Goal: Information Seeking & Learning: Learn about a topic

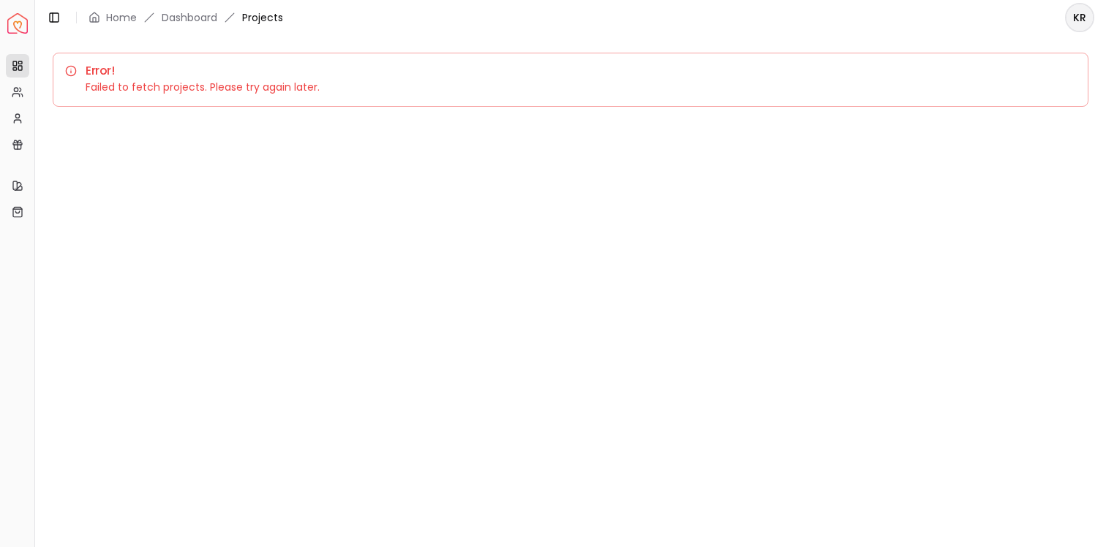
click at [276, 7] on div "Toggle Sidebar Home Dashboard Projects" at bounding box center [165, 17] width 260 height 20
click at [200, 10] on link "Dashboard" at bounding box center [190, 17] width 56 height 15
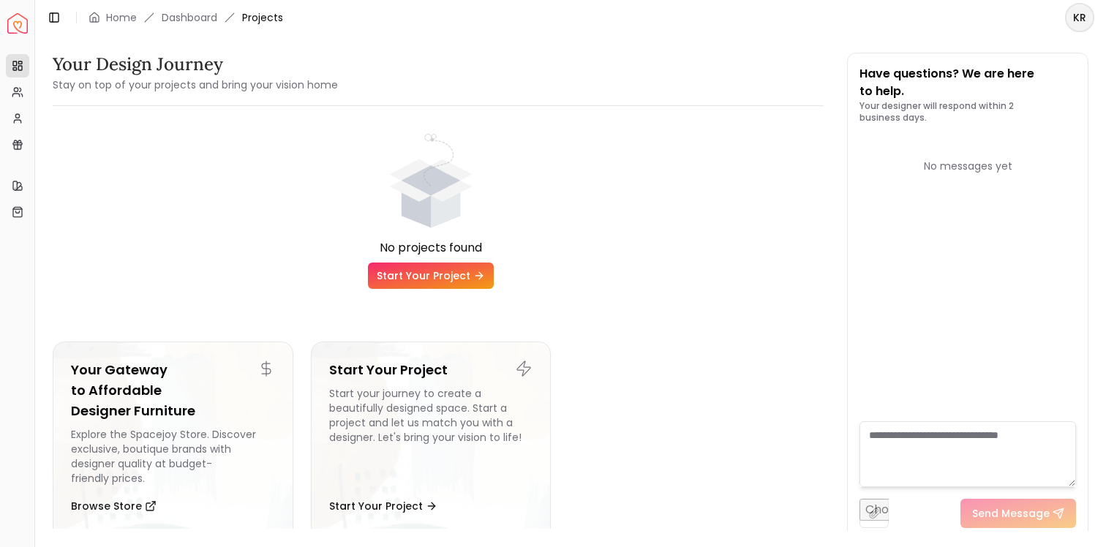
click at [1080, 18] on html "Spacejoy Dashboard Overview Projects My Referrals My Profile Gift Card Balance …" at bounding box center [553, 273] width 1106 height 547
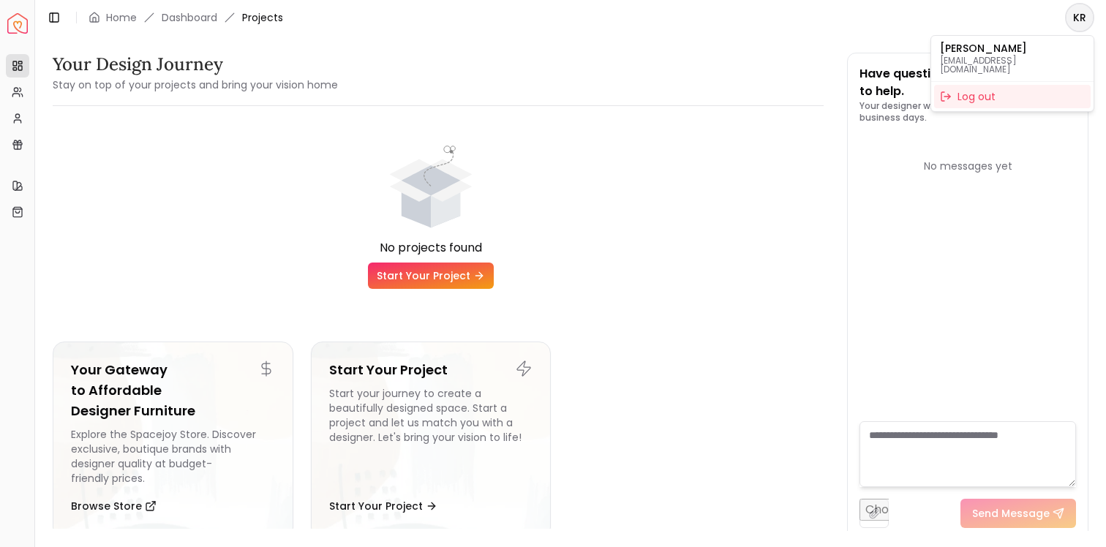
click at [988, 48] on p "Kristy Storms" at bounding box center [1012, 48] width 145 height 10
click at [15, 94] on html "Spacejoy Dashboard Overview Projects My Referrals My Profile Gift Card Balance …" at bounding box center [553, 273] width 1106 height 547
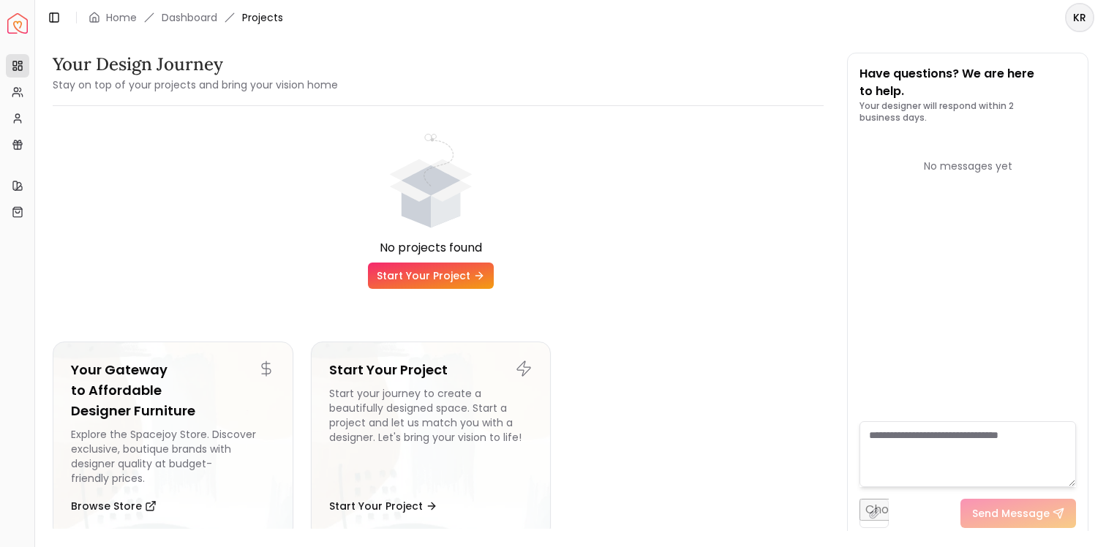
click at [15, 94] on icon at bounding box center [18, 92] width 12 height 12
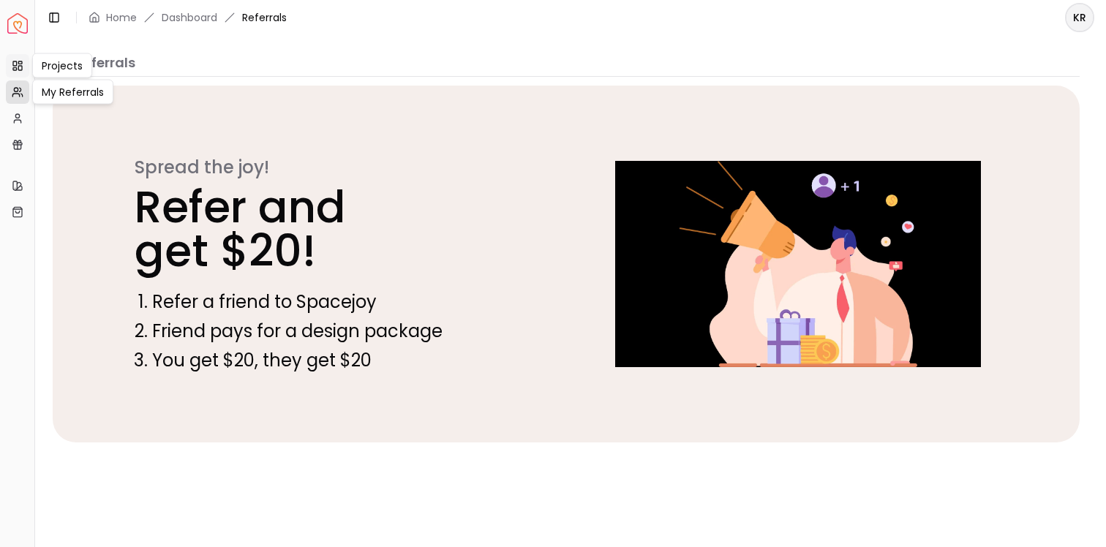
click at [14, 71] on link "Projects" at bounding box center [17, 65] width 23 height 23
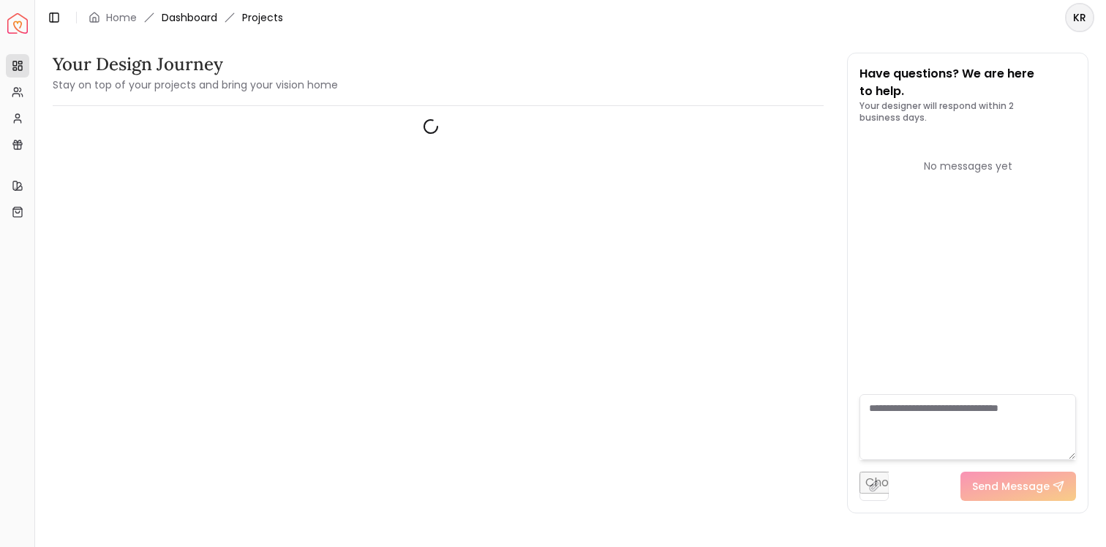
click at [181, 19] on link "Dashboard" at bounding box center [190, 17] width 56 height 15
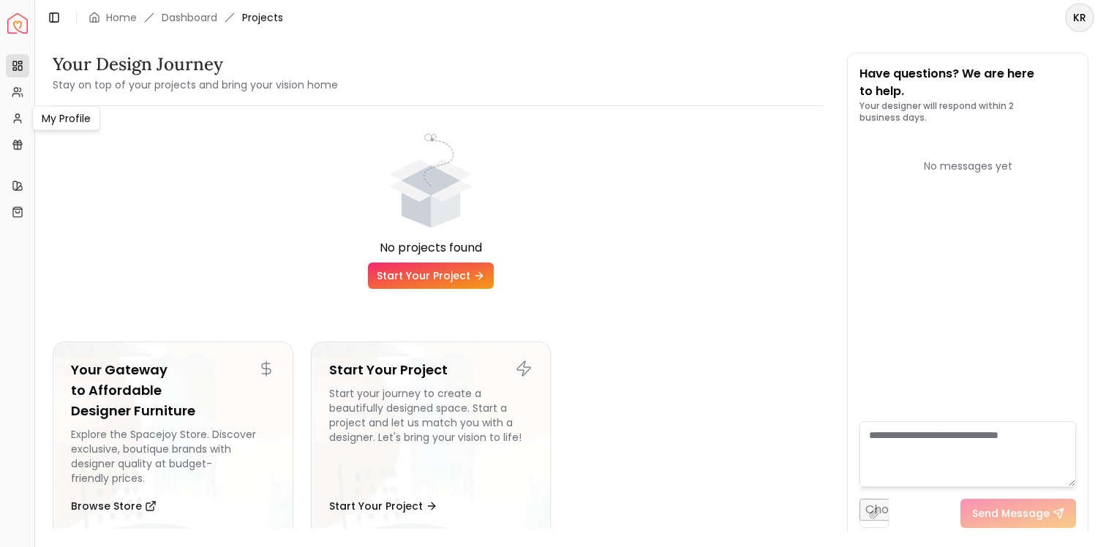
click at [69, 118] on div "My Profile My Profile" at bounding box center [66, 118] width 68 height 25
click at [119, 12] on link "Home" at bounding box center [121, 17] width 31 height 15
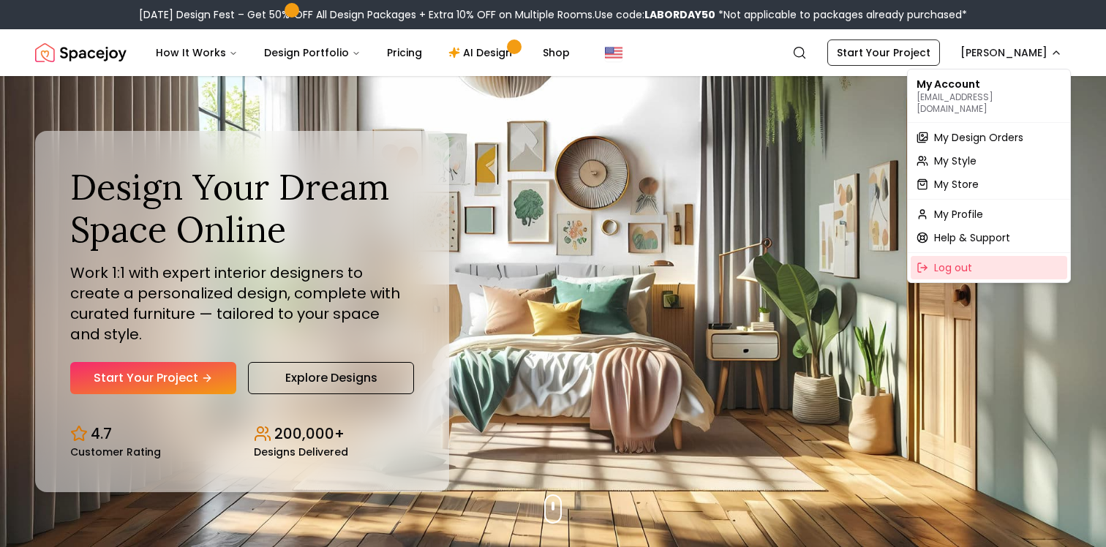
click at [961, 260] on span "Log out" at bounding box center [953, 267] width 38 height 15
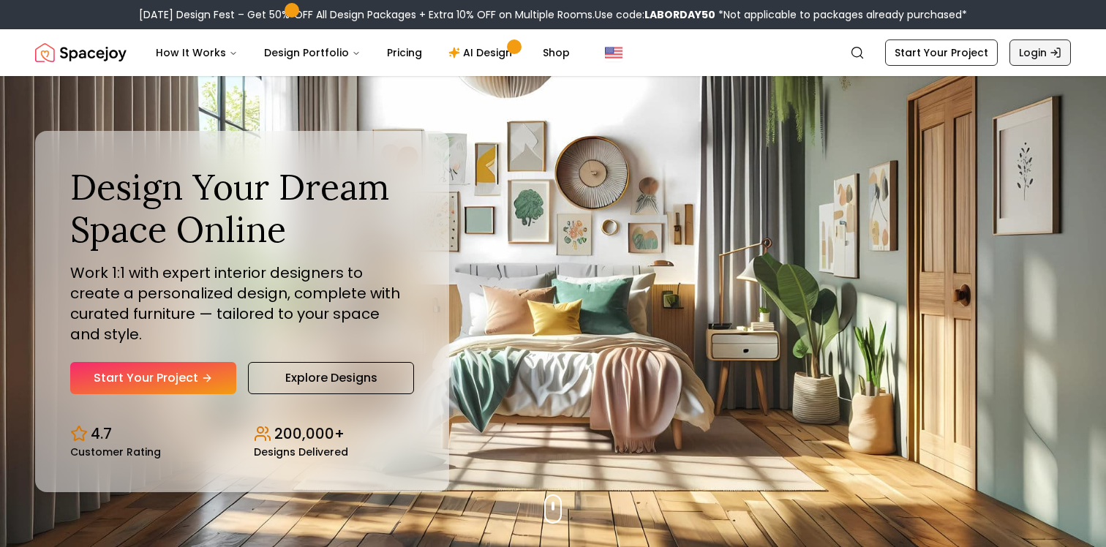
click at [1036, 53] on link "Login" at bounding box center [1039, 52] width 61 height 26
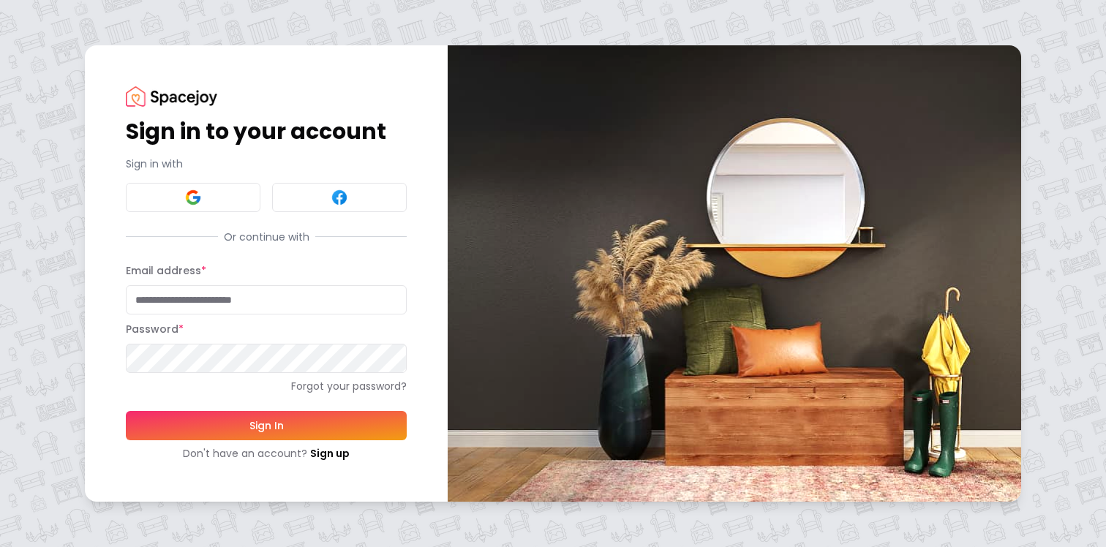
click at [182, 301] on input "Email address *" at bounding box center [266, 299] width 281 height 29
type input "**********"
click at [126, 411] on button "Sign In" at bounding box center [266, 425] width 281 height 29
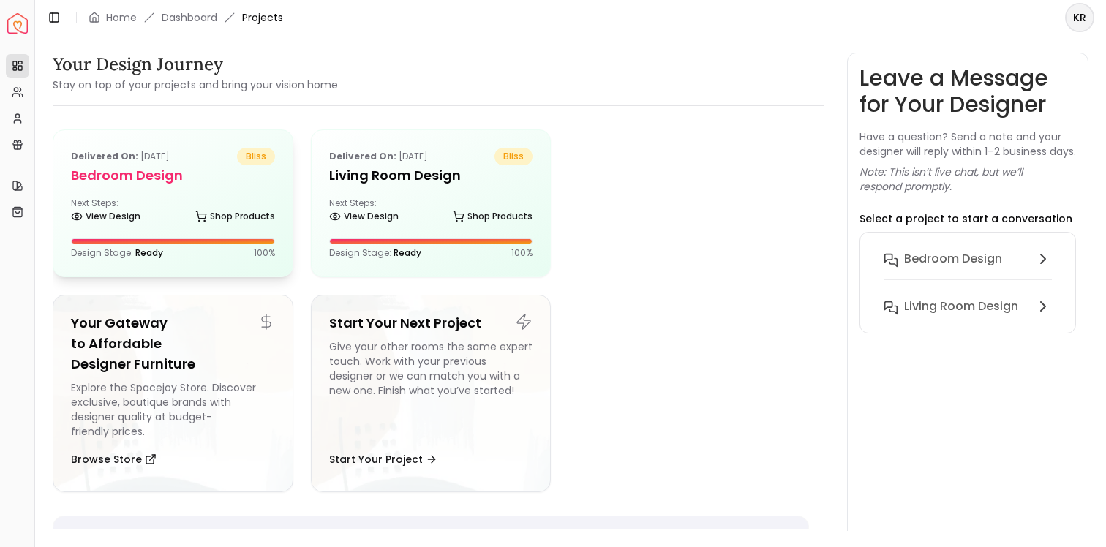
click at [180, 181] on h5 "Bedroom Design" at bounding box center [173, 175] width 204 height 20
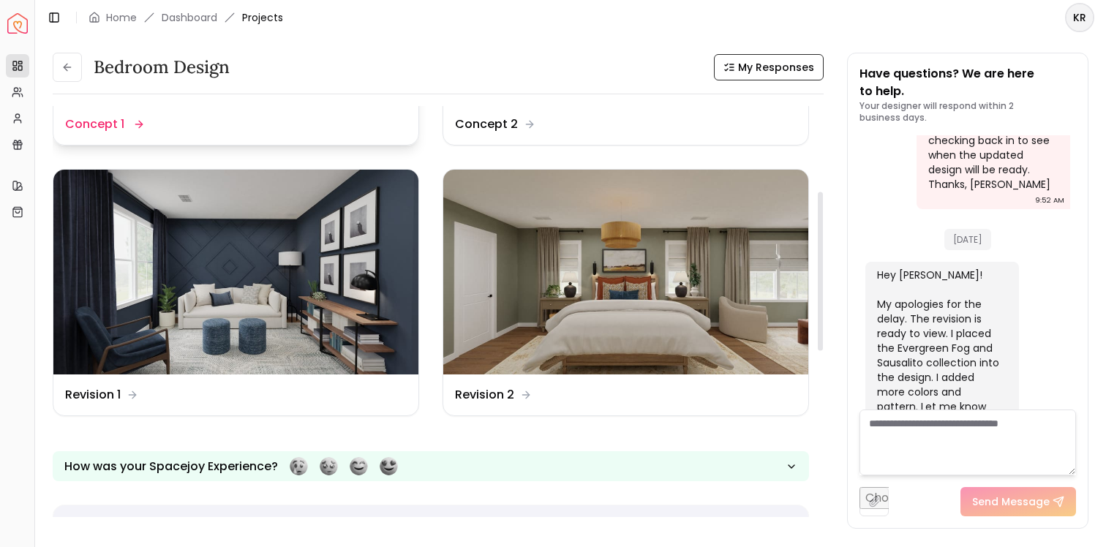
scroll to position [221, 0]
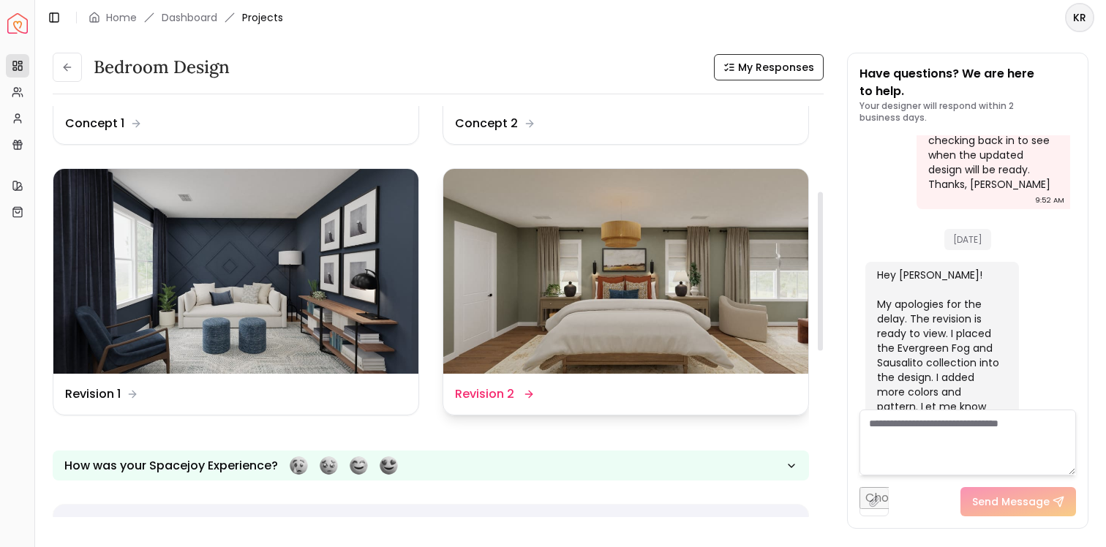
click at [622, 246] on img at bounding box center [625, 271] width 365 height 205
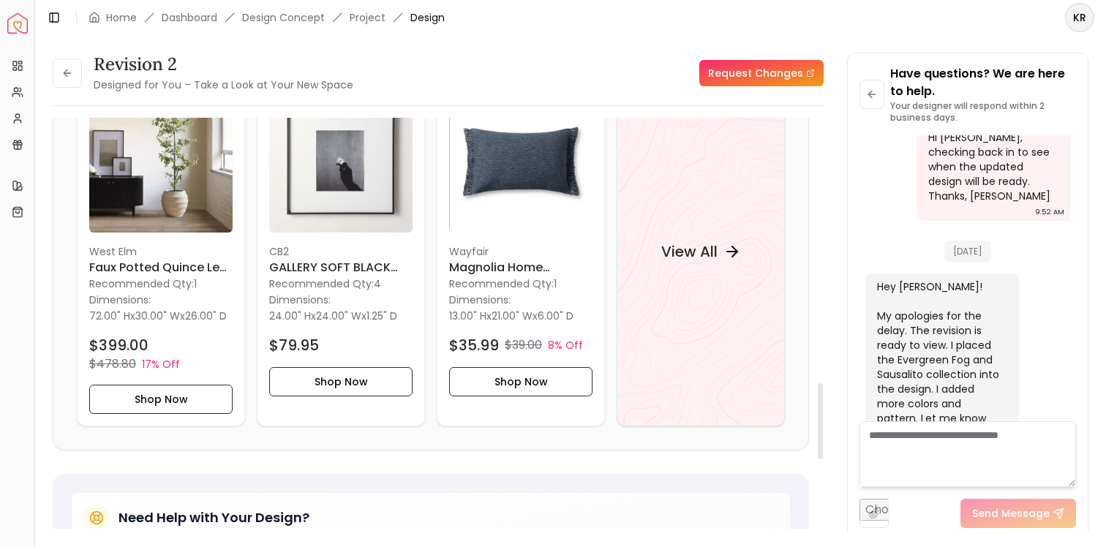
scroll to position [1425, 0]
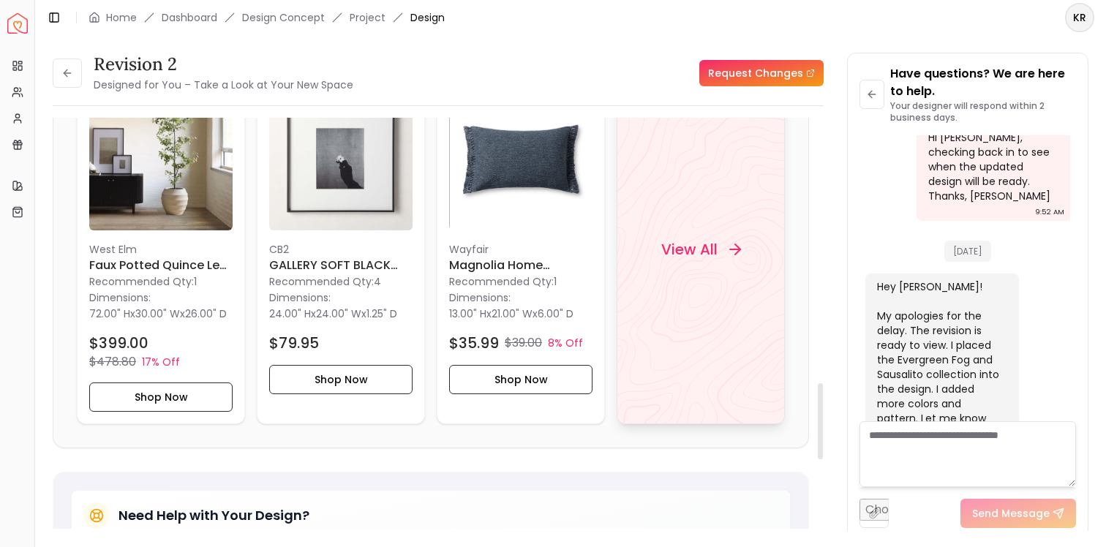
click at [698, 259] on h4 "View All" at bounding box center [689, 249] width 56 height 20
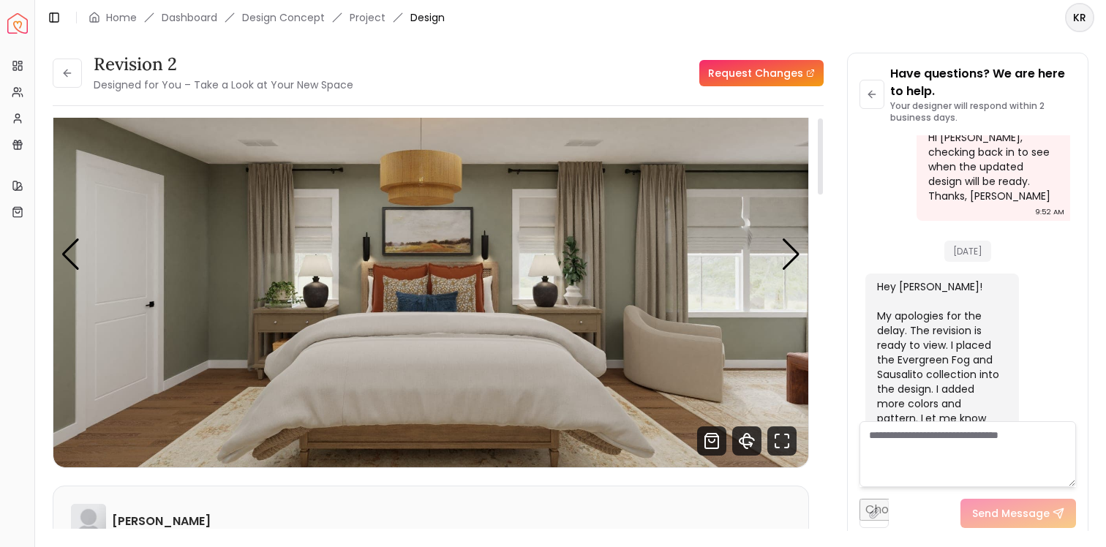
scroll to position [0, 0]
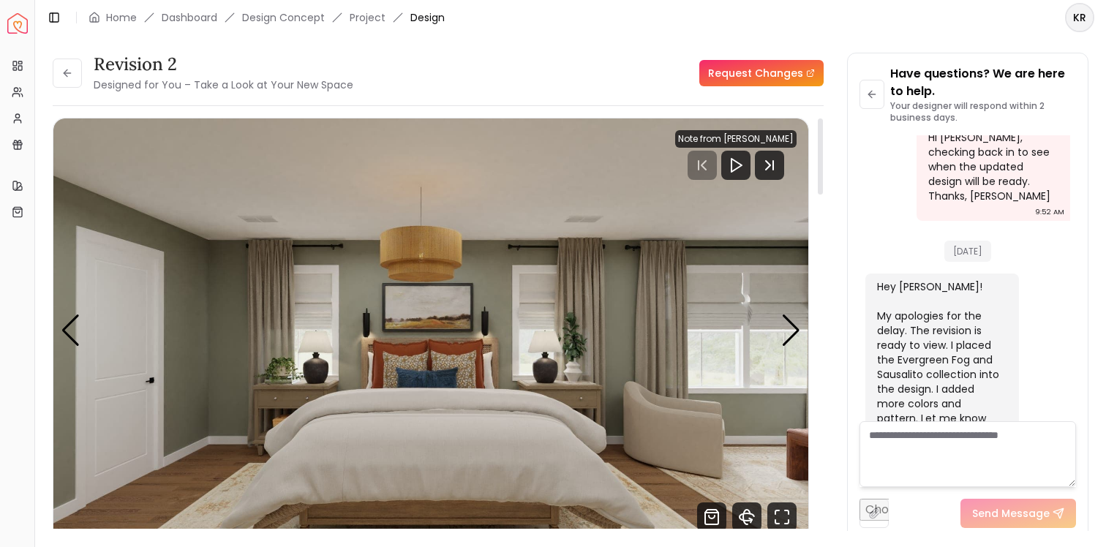
click at [549, 298] on img "1 / 4" at bounding box center [430, 330] width 755 height 425
click at [739, 153] on div at bounding box center [735, 165] width 29 height 29
click at [740, 166] on icon "Play" at bounding box center [736, 165] width 18 height 18
click at [786, 335] on div "Next slide" at bounding box center [791, 330] width 20 height 32
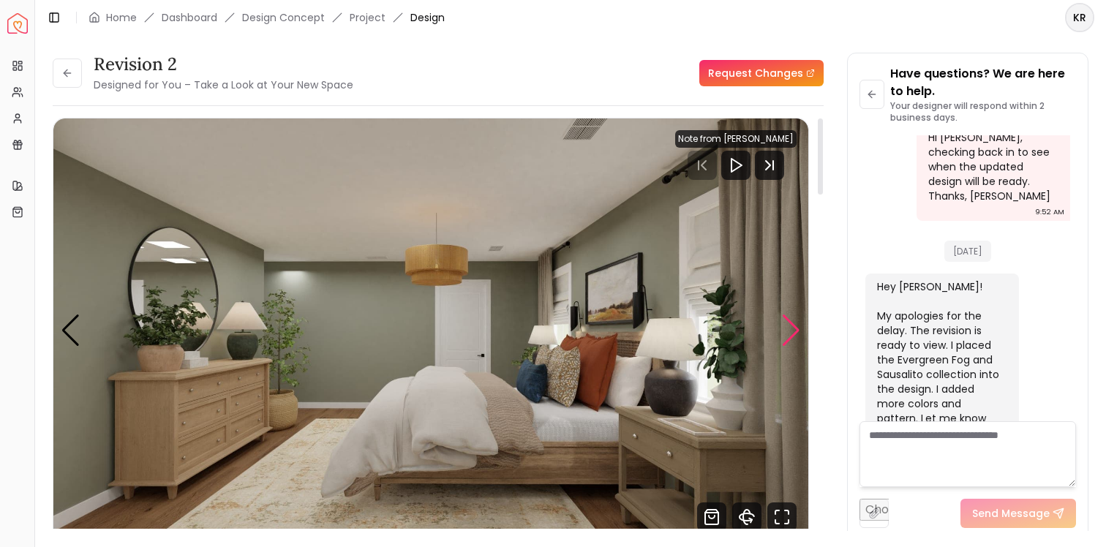
click at [786, 335] on div "Next slide" at bounding box center [791, 330] width 20 height 32
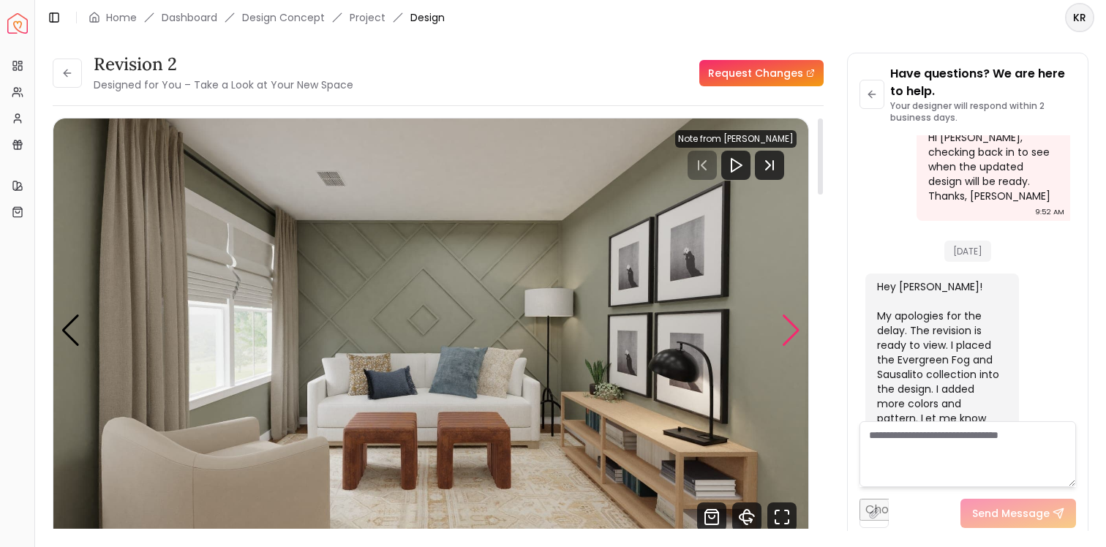
click at [786, 335] on div "Next slide" at bounding box center [791, 330] width 20 height 32
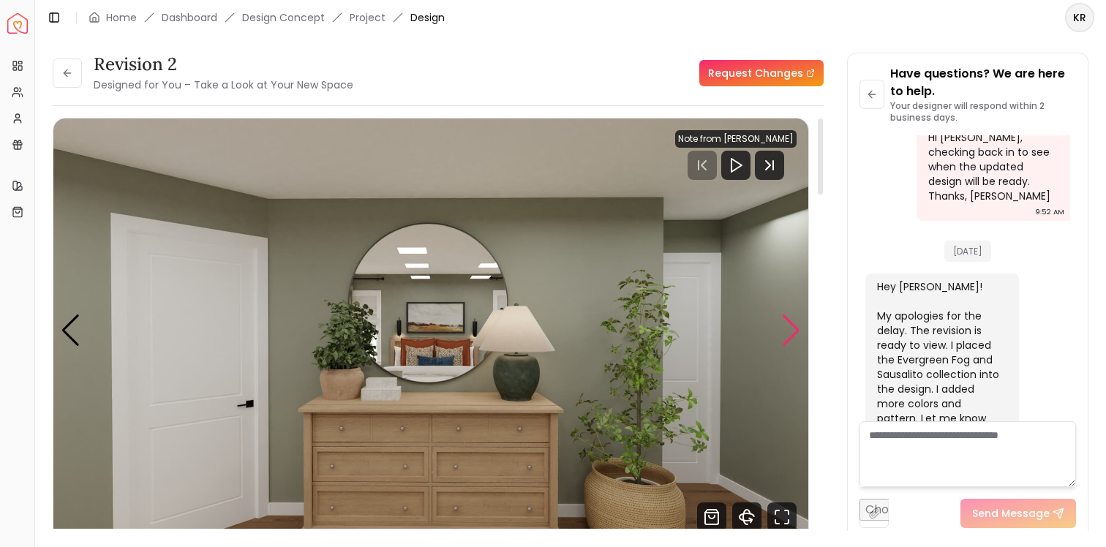
click at [789, 330] on div "Next slide" at bounding box center [791, 330] width 20 height 32
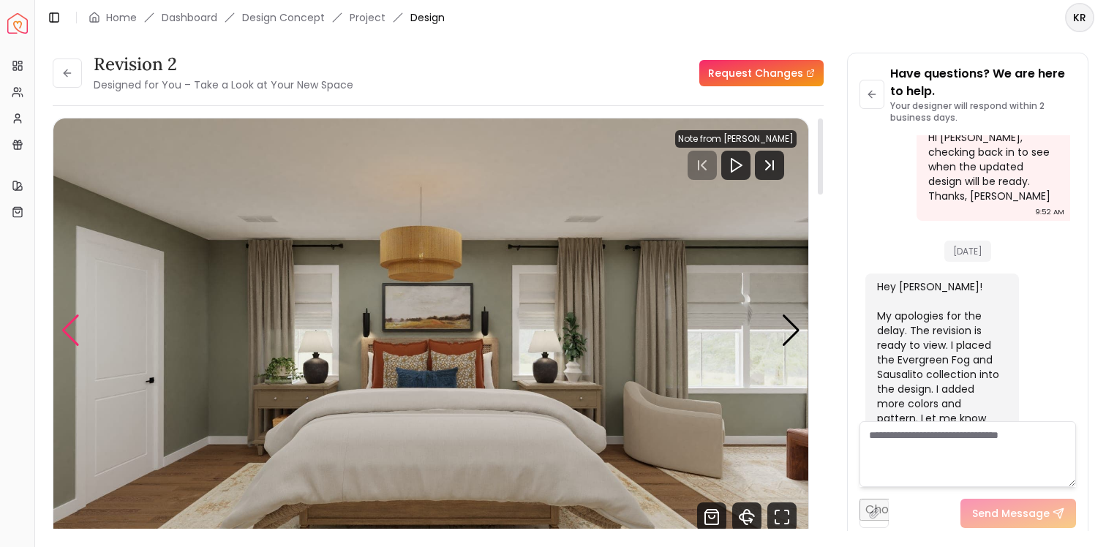
click at [71, 331] on div "Previous slide" at bounding box center [71, 330] width 20 height 32
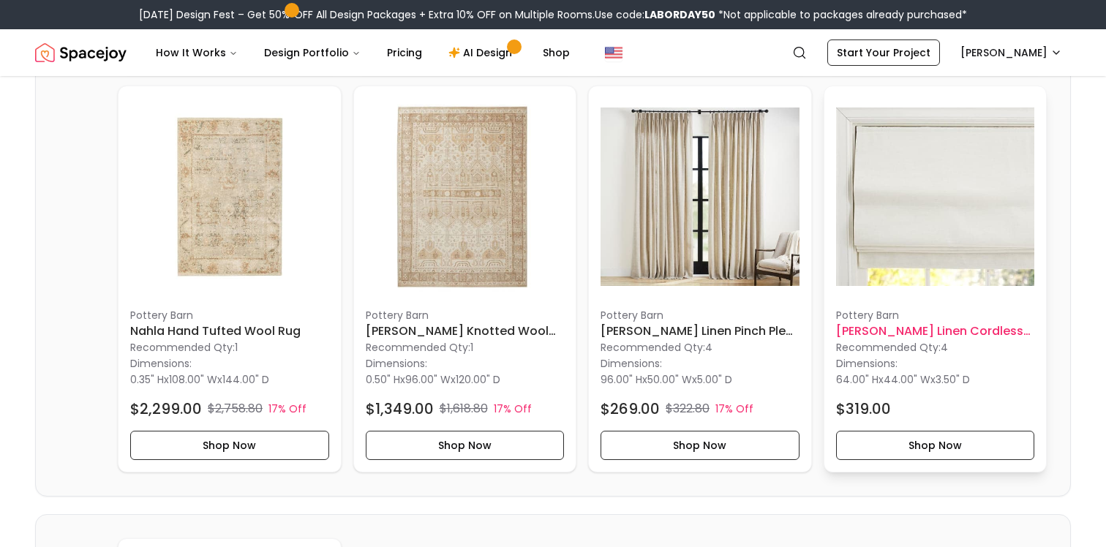
scroll to position [4084, 0]
